Goal: Task Accomplishment & Management: Manage account settings

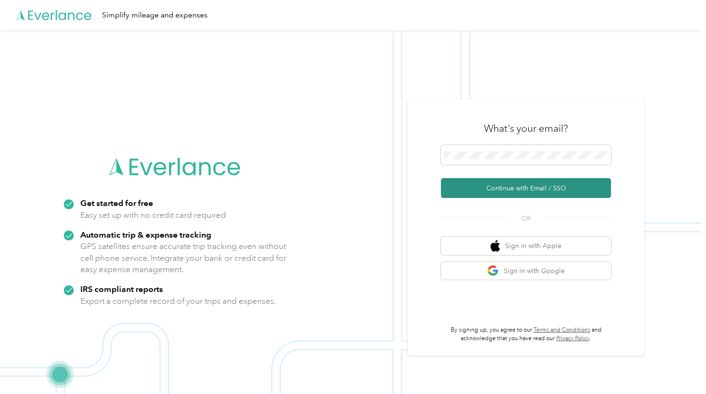
click at [520, 195] on button "Continue with Email / SSO" at bounding box center [526, 188] width 170 height 20
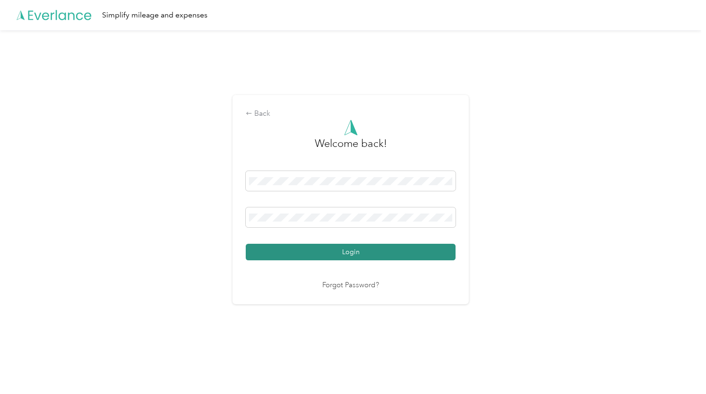
click at [326, 254] on button "Login" at bounding box center [351, 252] width 210 height 17
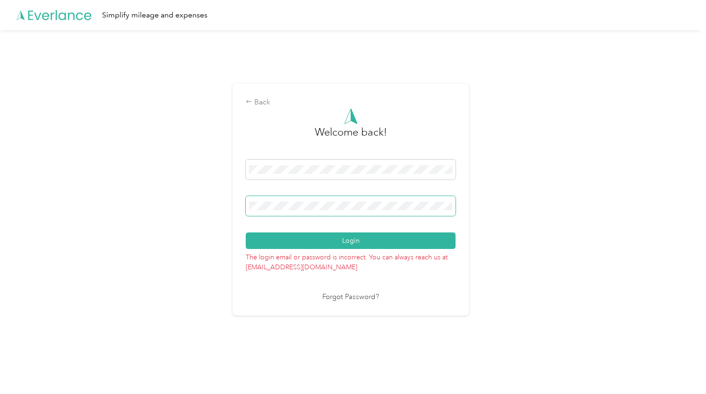
click at [238, 214] on div "Back Welcome back! Login The login email or password is incorrect. You can alwa…" at bounding box center [350, 200] width 236 height 232
click at [494, 294] on div "Back Welcome back! Login The login email or password is incorrect. You can alwa…" at bounding box center [350, 203] width 701 height 347
click at [355, 239] on button "Login" at bounding box center [351, 240] width 210 height 17
click at [572, 273] on div "Back Welcome back! Login The login email or password is incorrect. You can alwa…" at bounding box center [350, 203] width 701 height 347
click at [357, 243] on button "Login" at bounding box center [351, 240] width 210 height 17
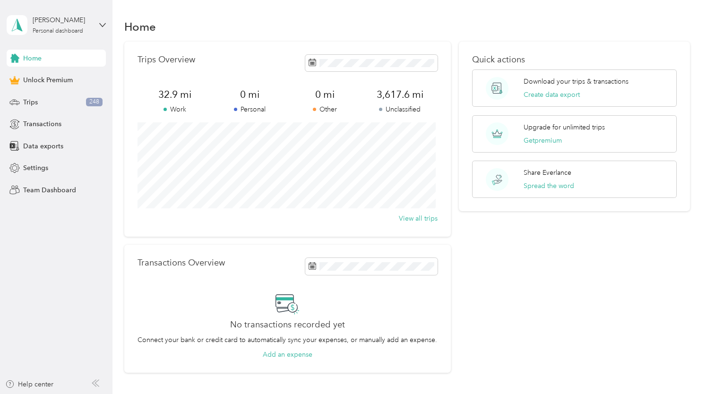
click at [332, 19] on div "Home" at bounding box center [406, 27] width 565 height 20
click at [103, 23] on icon at bounding box center [102, 25] width 7 height 7
click at [237, 21] on div "Home" at bounding box center [406, 27] width 565 height 20
click at [40, 169] on span "Settings" at bounding box center [35, 168] width 25 height 10
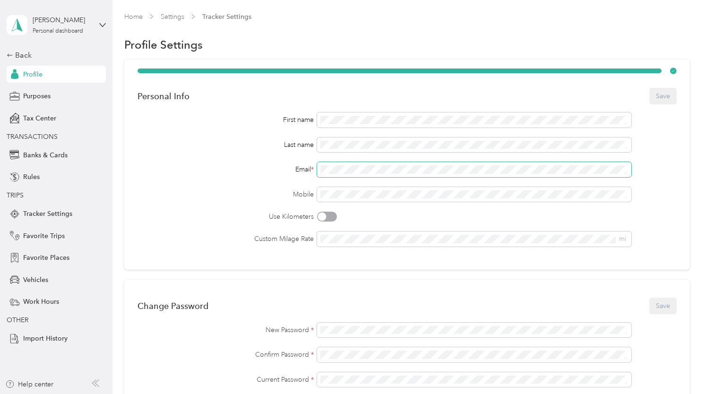
click at [285, 168] on div "Email *" at bounding box center [406, 169] width 539 height 15
click at [660, 92] on button "Save" at bounding box center [662, 96] width 27 height 17
click at [305, 178] on div "First name Last name Email * Mobile Use Kilometers Custom Milage Rate mi" at bounding box center [406, 179] width 539 height 134
click at [662, 97] on div "Personal Info Save" at bounding box center [406, 96] width 539 height 20
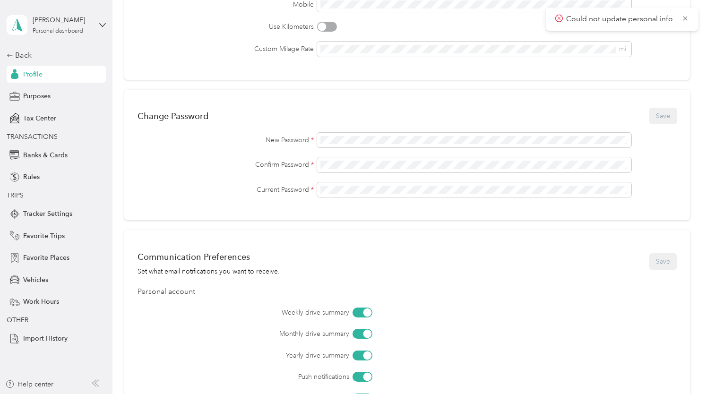
scroll to position [189, 0]
click at [621, 17] on p "Could not update personal info" at bounding box center [620, 19] width 109 height 12
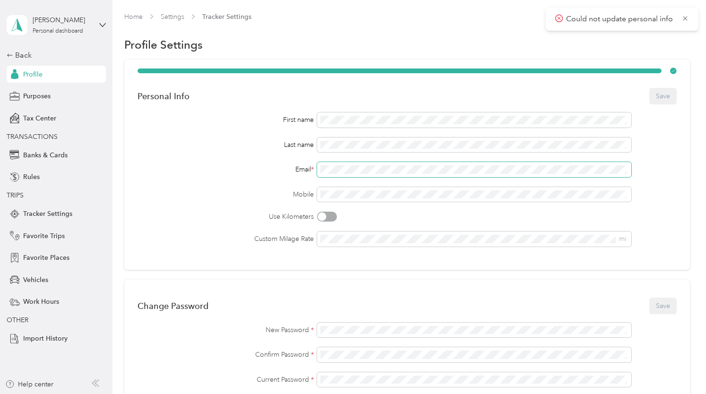
click at [315, 185] on div "First name Last name Email * Mobile Use Kilometers Custom Milage Rate mi" at bounding box center [406, 179] width 539 height 134
click at [663, 94] on button "Save" at bounding box center [662, 96] width 27 height 17
click at [661, 98] on button "Save" at bounding box center [662, 96] width 27 height 17
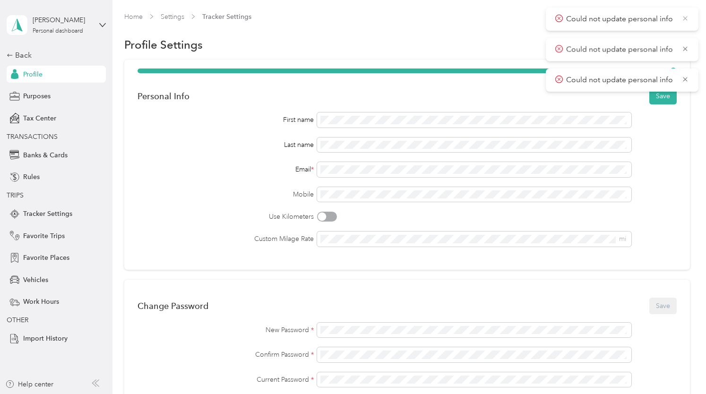
click at [684, 17] on icon at bounding box center [685, 18] width 8 height 9
click at [685, 17] on icon at bounding box center [685, 18] width 8 height 9
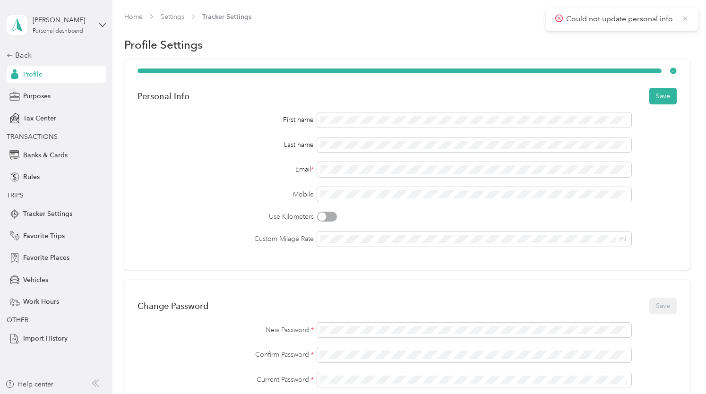
click at [683, 17] on icon at bounding box center [684, 18] width 4 height 4
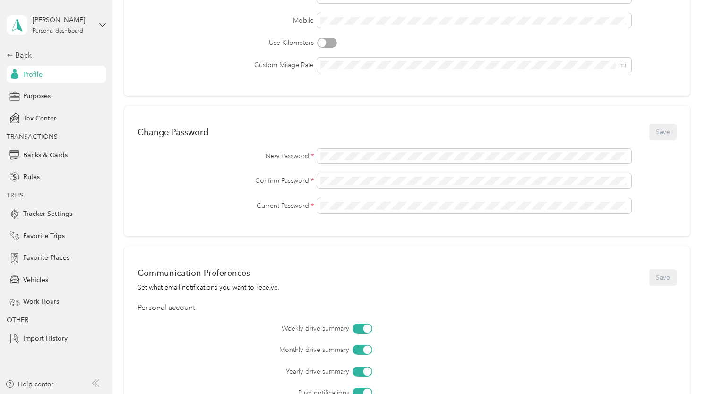
scroll to position [46, 0]
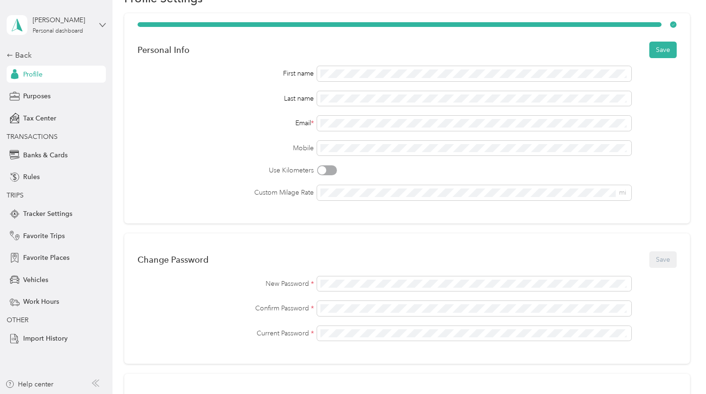
click at [104, 22] on icon at bounding box center [102, 25] width 7 height 7
click at [191, 51] on icon at bounding box center [195, 50] width 8 height 8
click at [18, 54] on div "Back" at bounding box center [54, 55] width 94 height 11
